Goal: Task Accomplishment & Management: Use online tool/utility

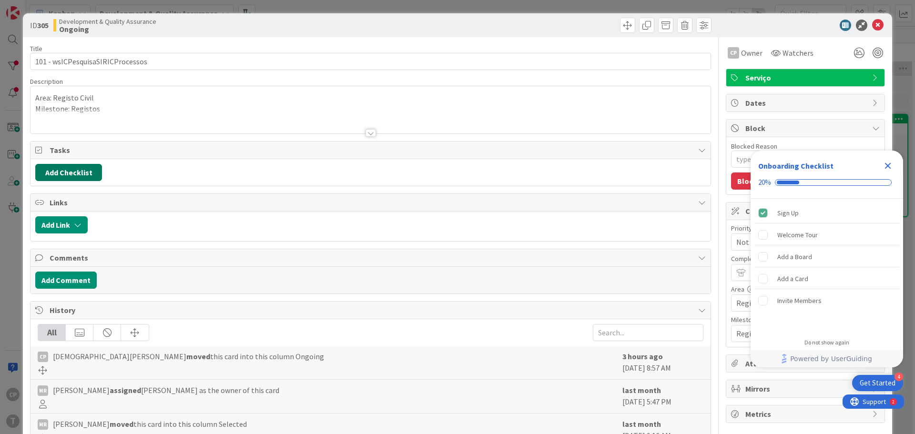
click at [76, 173] on button "Add Checklist" at bounding box center [68, 172] width 67 height 17
click at [57, 256] on link "Load template" at bounding box center [64, 258] width 49 height 10
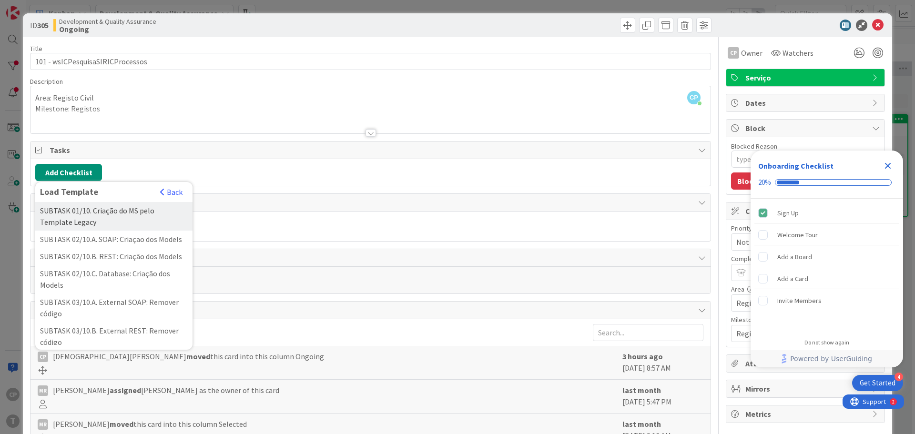
click at [129, 216] on div "SUBTASK 01/10. Criação do MS pelo Template Legacy" at bounding box center [113, 216] width 157 height 29
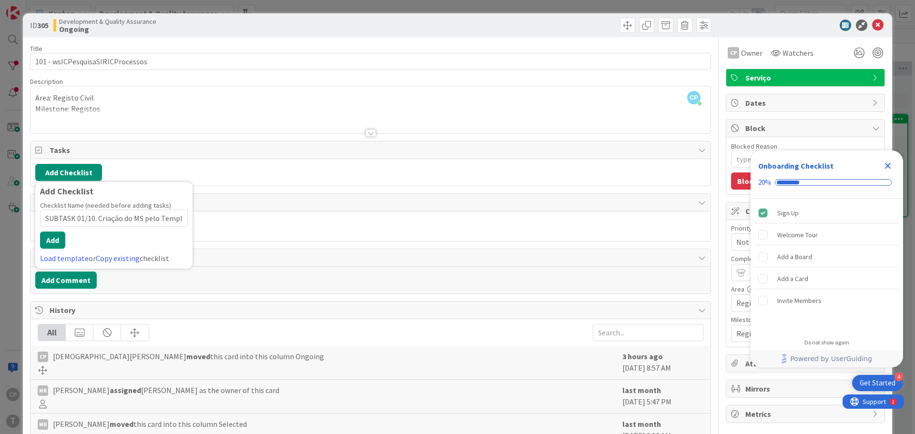
scroll to position [0, 31]
click at [56, 244] on button "Add" at bounding box center [52, 240] width 25 height 17
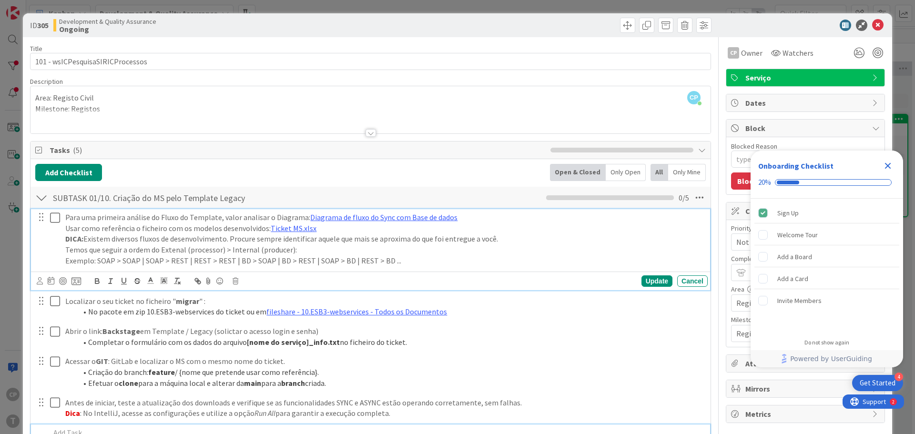
click at [56, 219] on icon at bounding box center [57, 217] width 14 height 11
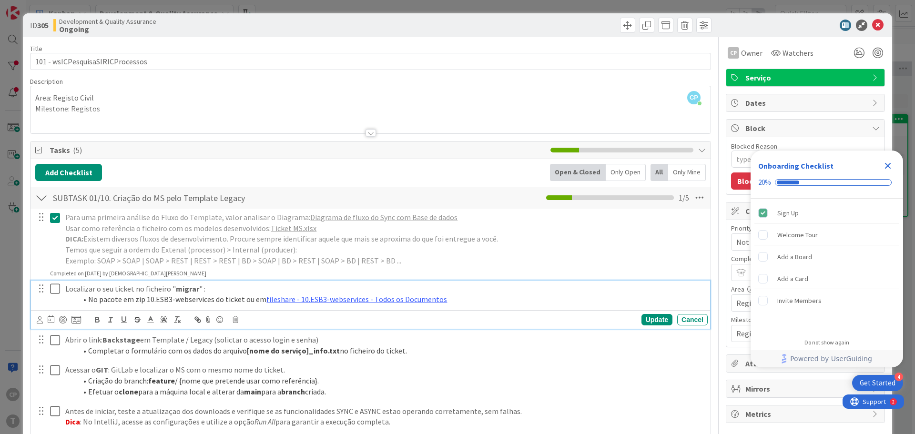
click at [54, 286] on icon at bounding box center [57, 288] width 14 height 11
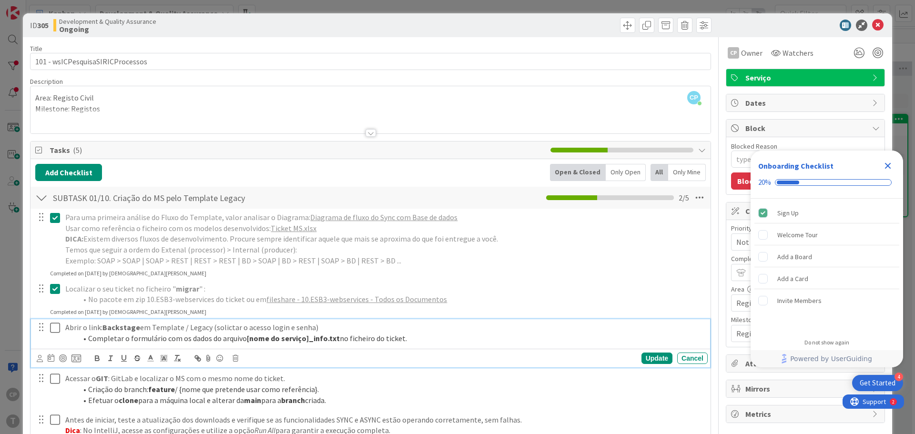
click at [53, 328] on icon at bounding box center [57, 327] width 14 height 11
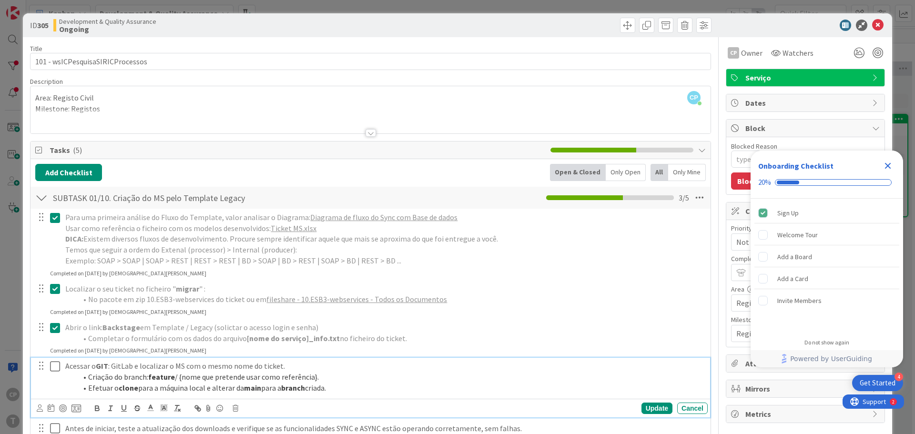
click at [55, 366] on icon at bounding box center [57, 366] width 14 height 11
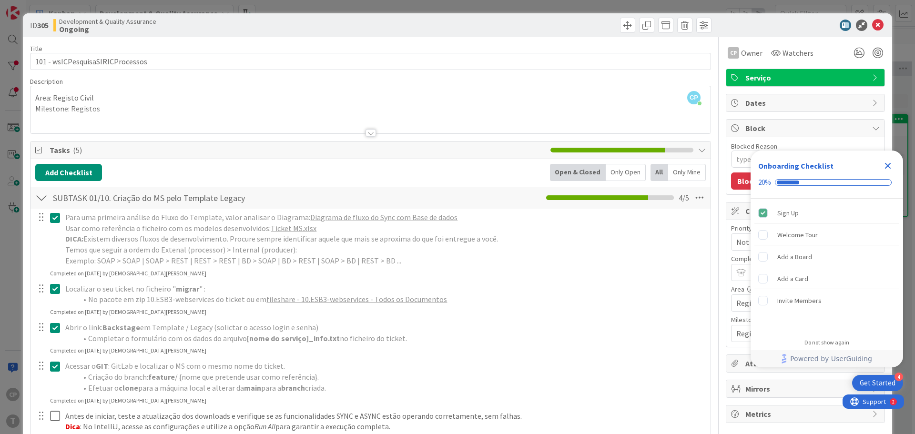
scroll to position [143, 0]
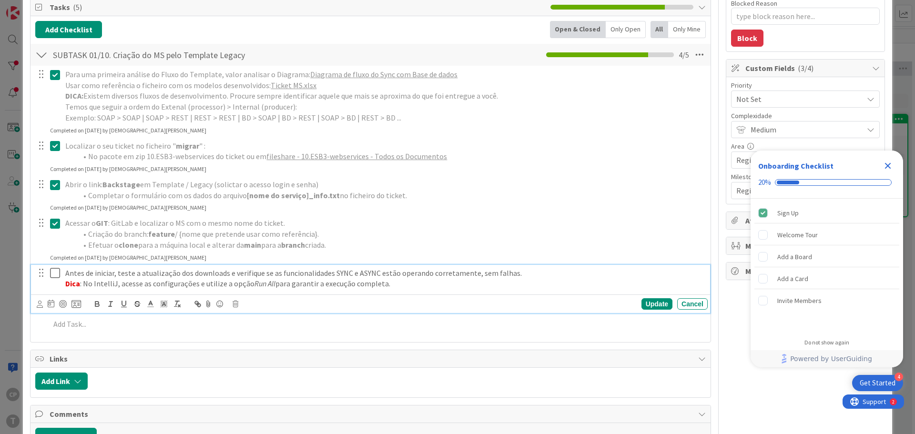
click at [54, 273] on icon at bounding box center [57, 272] width 14 height 11
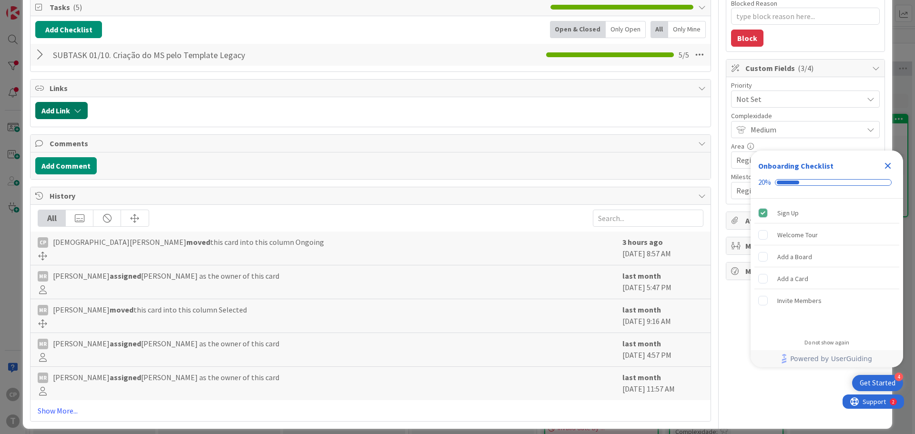
click at [70, 108] on button "Add Link" at bounding box center [61, 110] width 52 height 17
click at [233, 107] on div at bounding box center [398, 110] width 613 height 17
click at [71, 168] on button "Add Comment" at bounding box center [65, 165] width 61 height 17
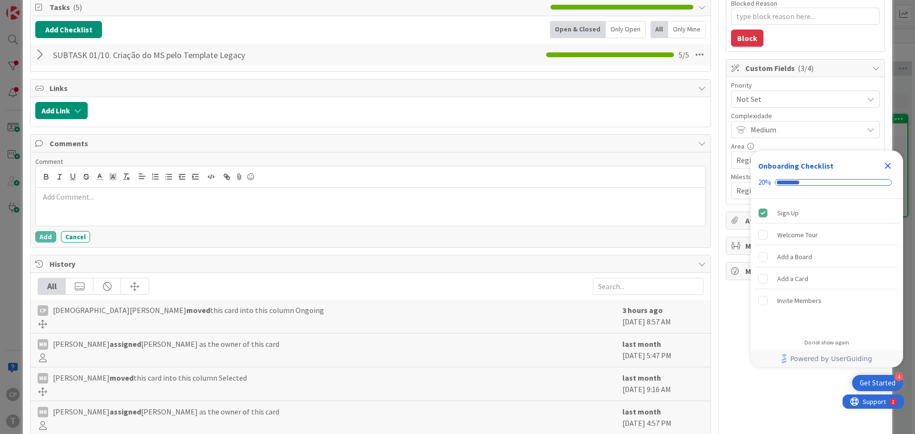
click at [149, 209] on div at bounding box center [370, 207] width 669 height 38
click at [45, 240] on button "Add" at bounding box center [45, 236] width 21 height 11
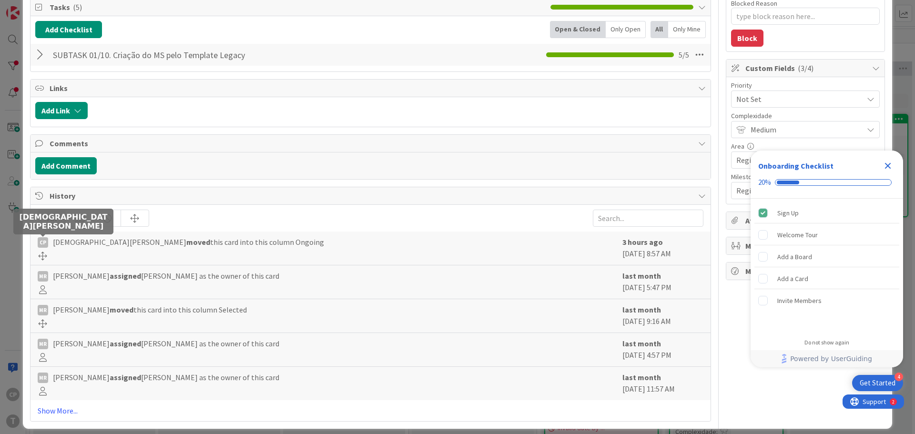
type textarea "x"
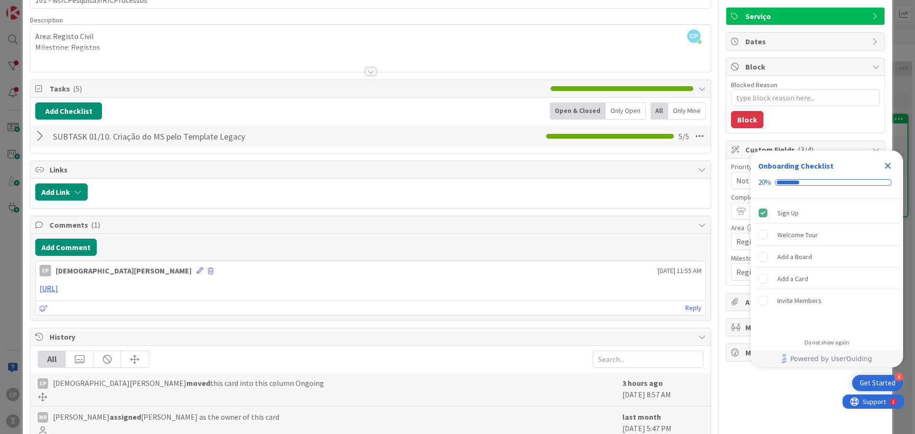
scroll to position [0, 0]
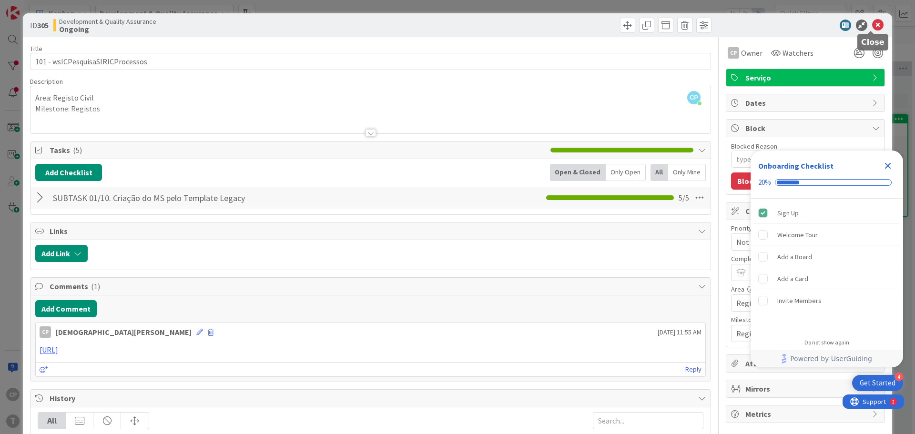
click at [872, 29] on icon at bounding box center [877, 25] width 11 height 11
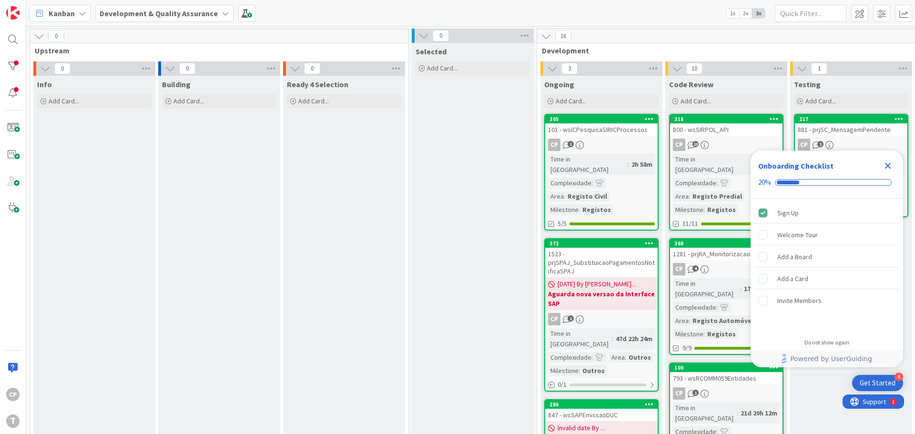
click at [887, 167] on icon "Close Checklist" at bounding box center [888, 166] width 6 height 6
